Goal: Navigation & Orientation: Understand site structure

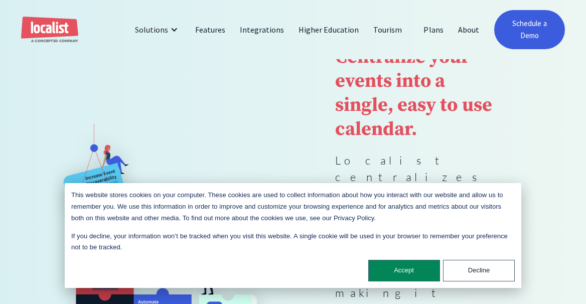
scroll to position [133, 0]
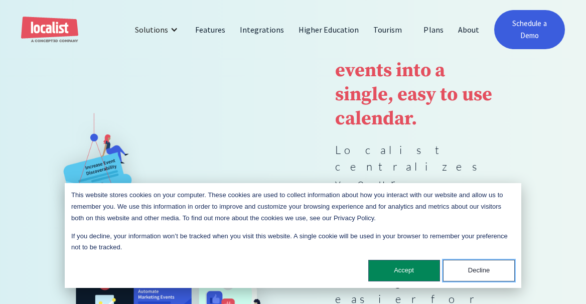
click at [468, 272] on button "Decline" at bounding box center [479, 271] width 72 height 22
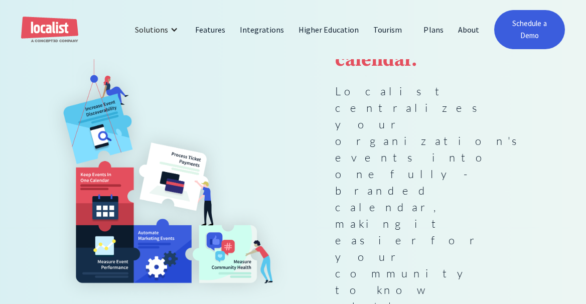
scroll to position [214, 0]
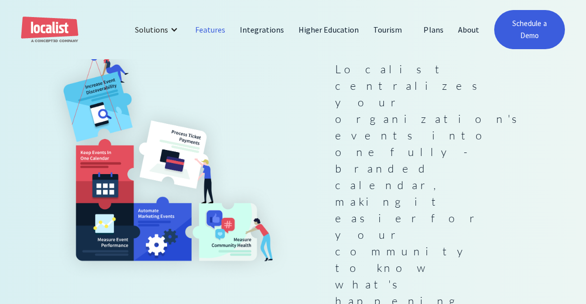
click at [221, 37] on link "Features" at bounding box center [210, 30] width 45 height 24
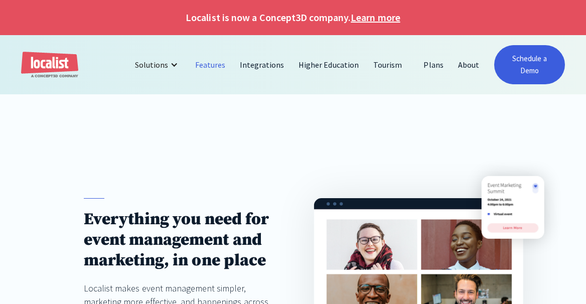
scroll to position [160, 0]
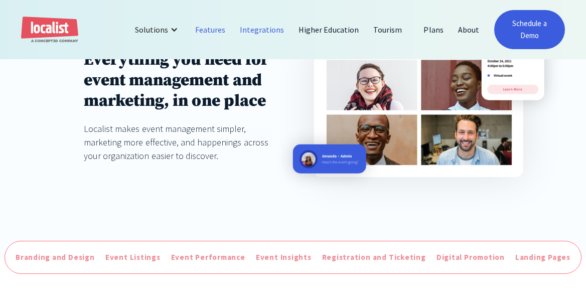
click at [258, 38] on link "Integrations" at bounding box center [262, 30] width 59 height 24
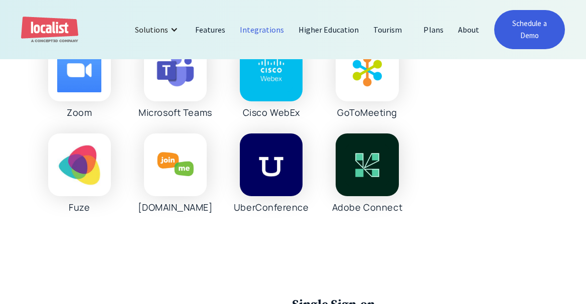
scroll to position [1029, 0]
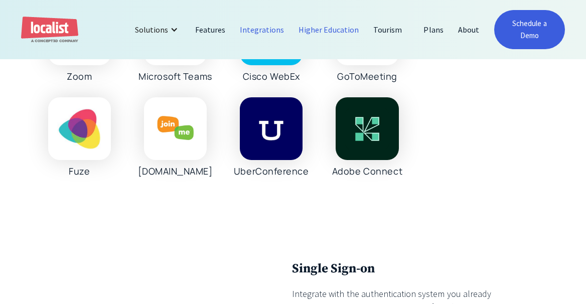
click at [309, 41] on link "Higher Education" at bounding box center [329, 30] width 75 height 24
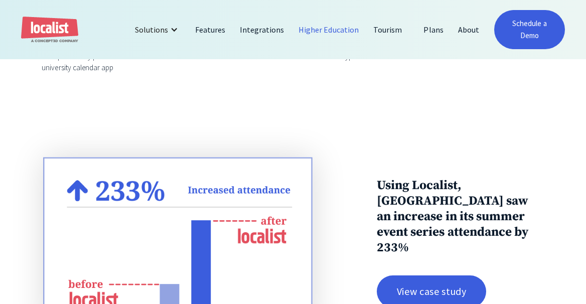
scroll to position [1220, 0]
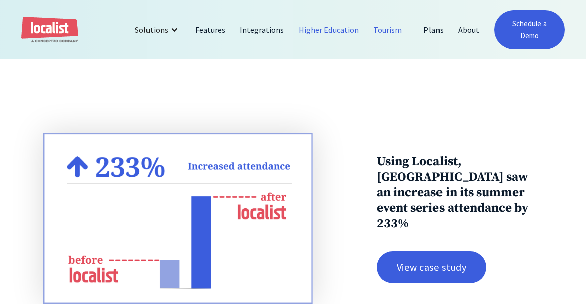
click at [378, 30] on link "Tourism" at bounding box center [387, 30] width 43 height 24
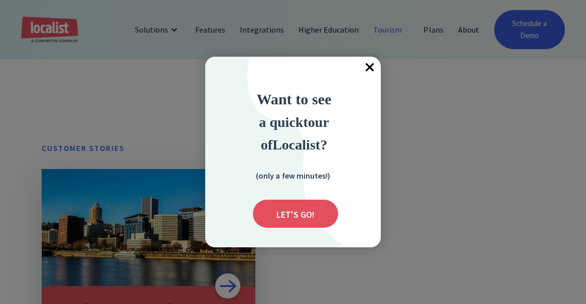
scroll to position [521, 0]
click at [367, 69] on span "×" at bounding box center [370, 68] width 22 height 22
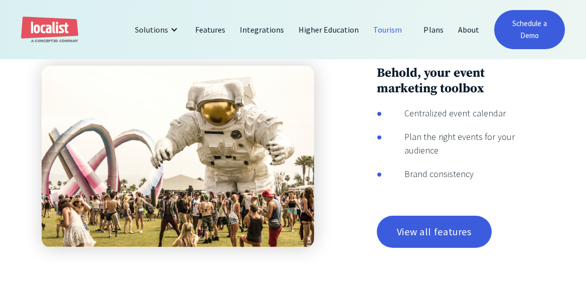
scroll to position [1144, 0]
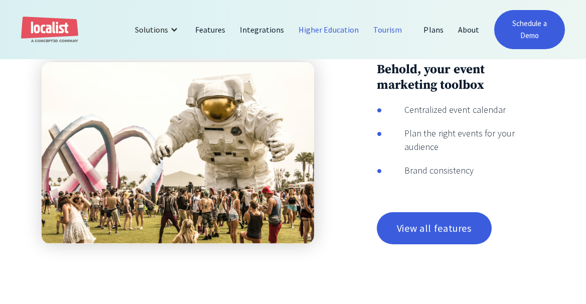
click at [310, 35] on link "Higher Education" at bounding box center [329, 30] width 75 height 24
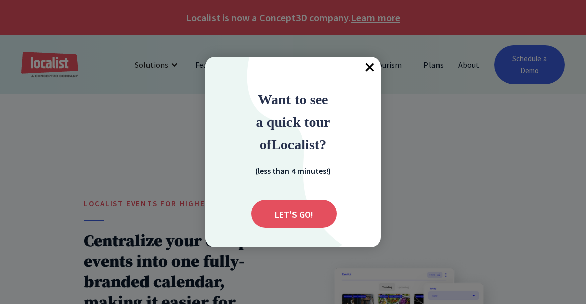
click at [369, 67] on span "×" at bounding box center [370, 68] width 22 height 22
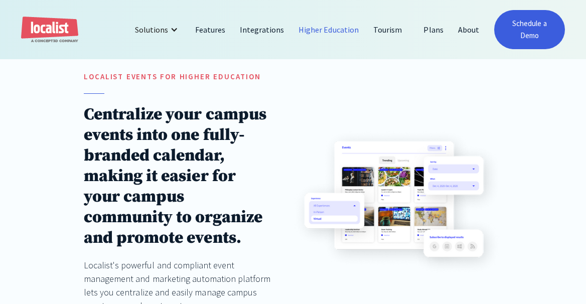
scroll to position [140, 0]
